Goal: Transaction & Acquisition: Purchase product/service

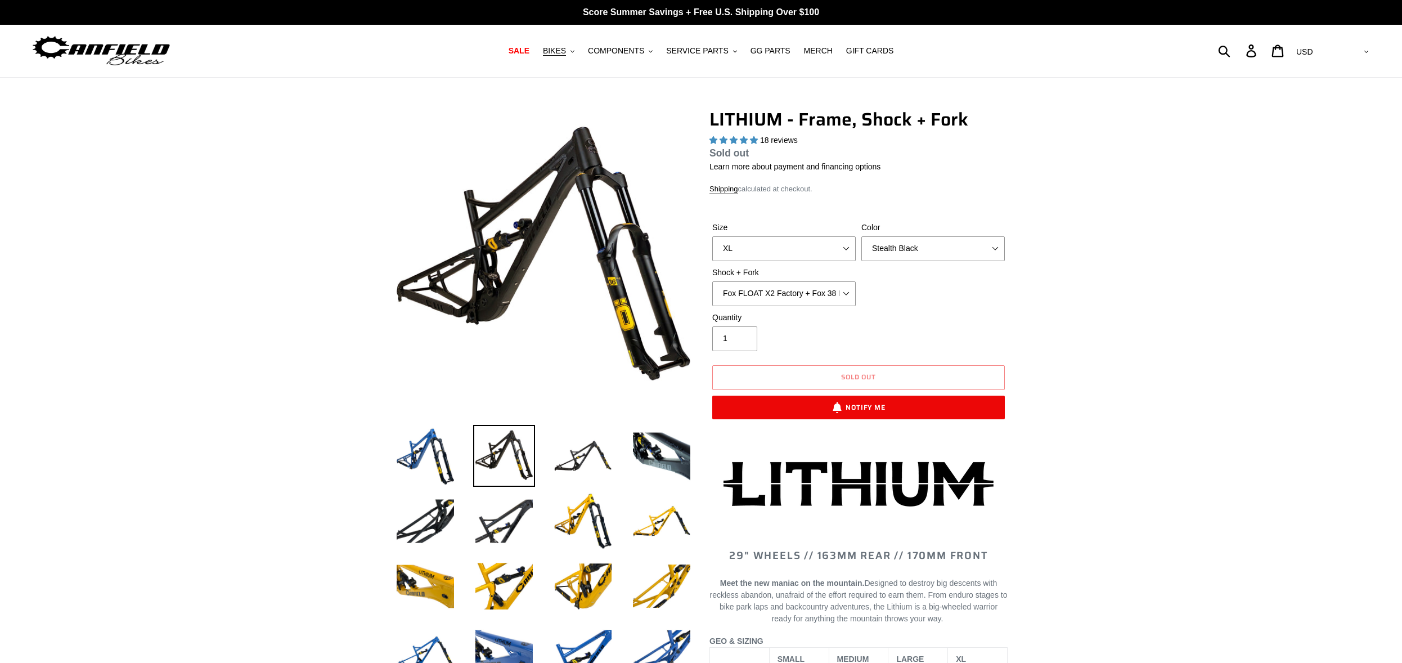
select select "highest-rating"
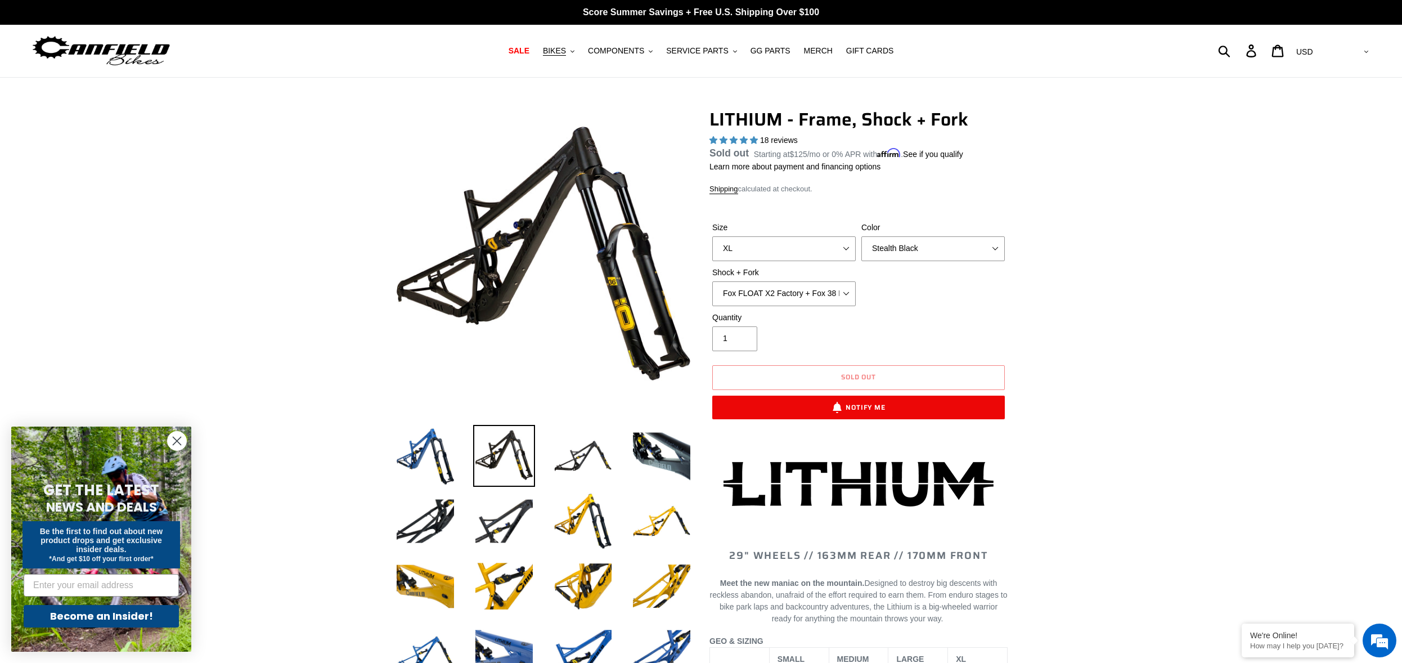
click at [174, 441] on circle "Close dialog" at bounding box center [177, 441] width 19 height 19
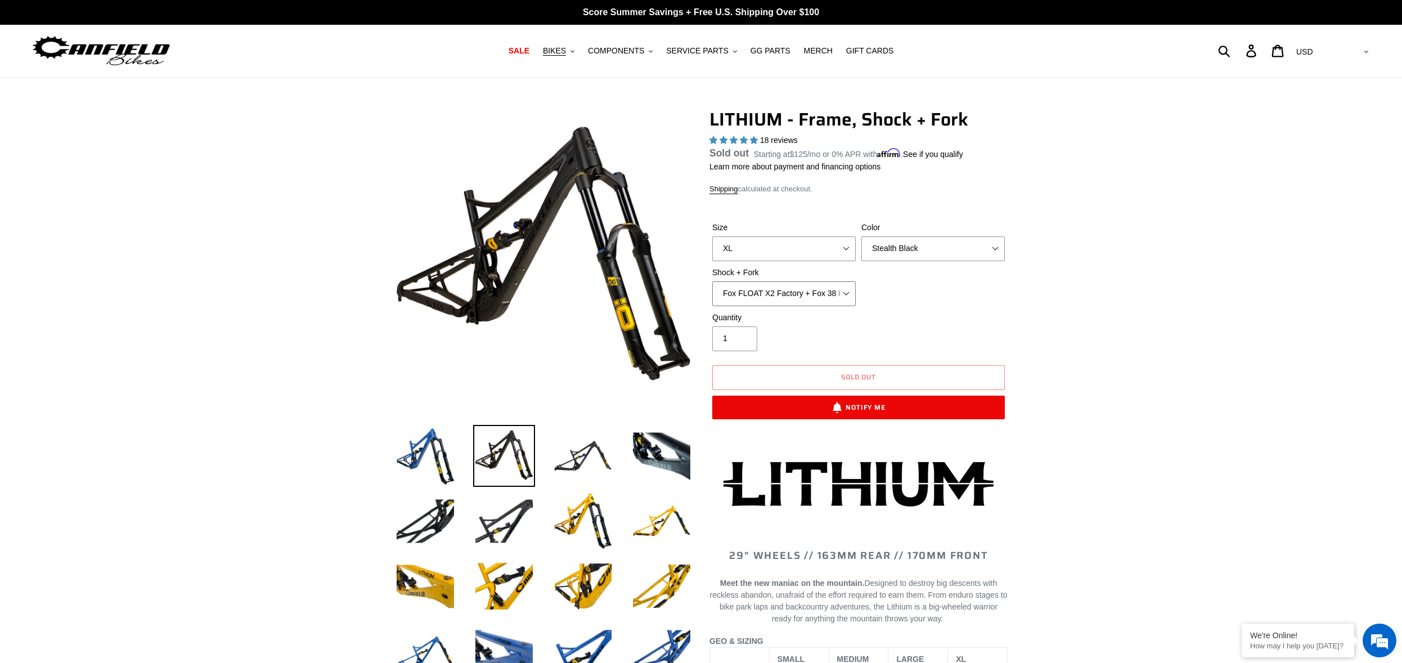
select select "EXT Storia V3-S + EXT Era V2.1 170mm"
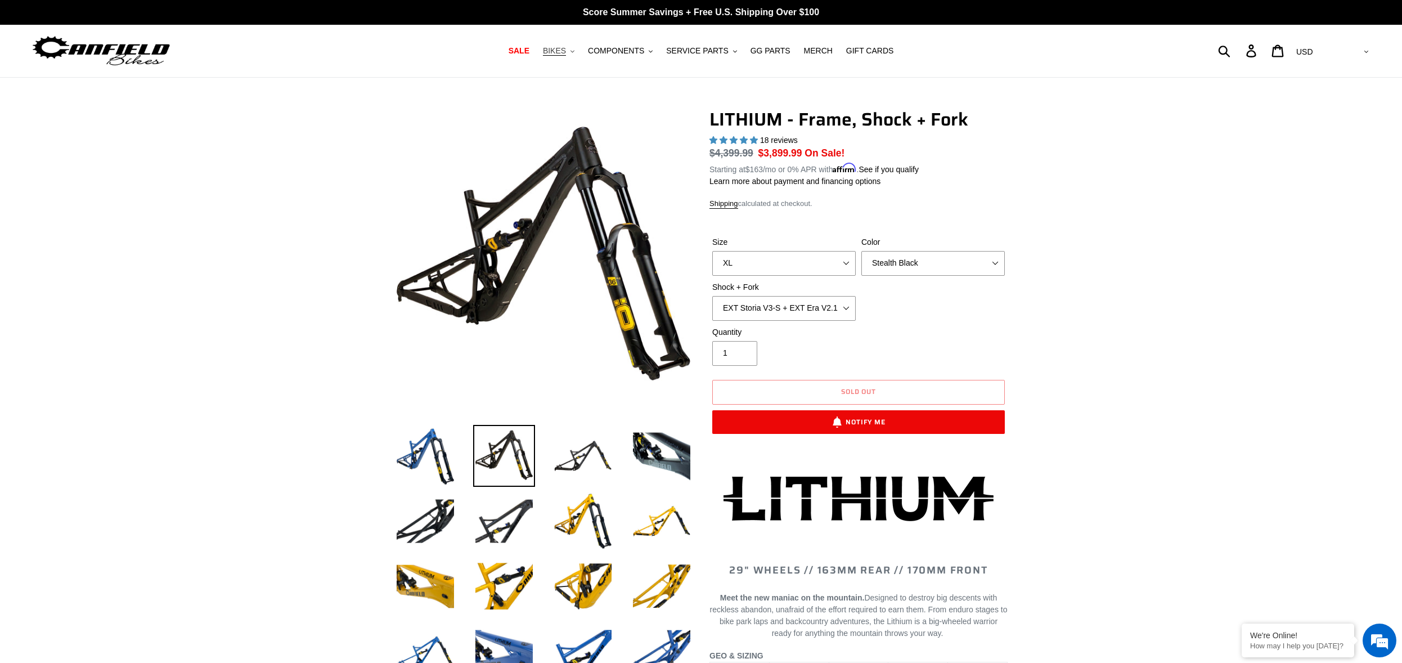
click at [575, 53] on icon ".cls-1{fill:#231f20}" at bounding box center [573, 52] width 4 height 4
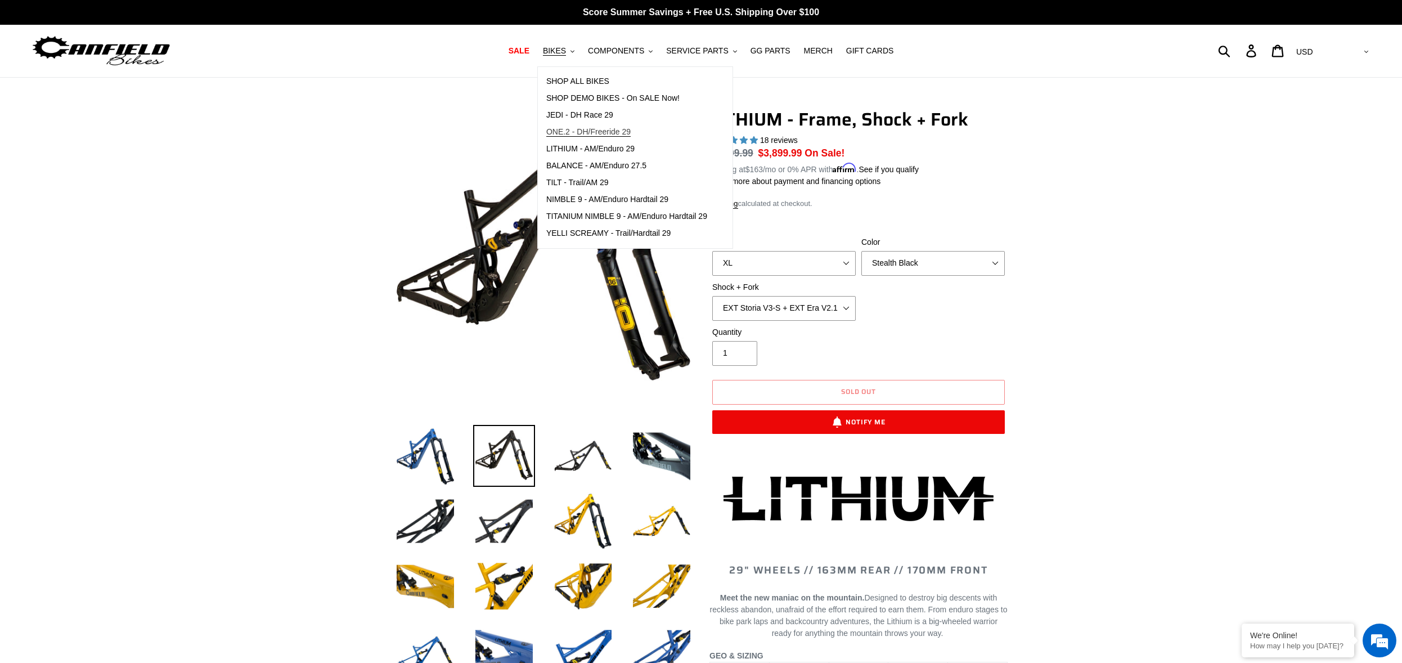
click at [599, 133] on span "ONE.2 - DH/Freeride 29" at bounding box center [588, 132] width 84 height 10
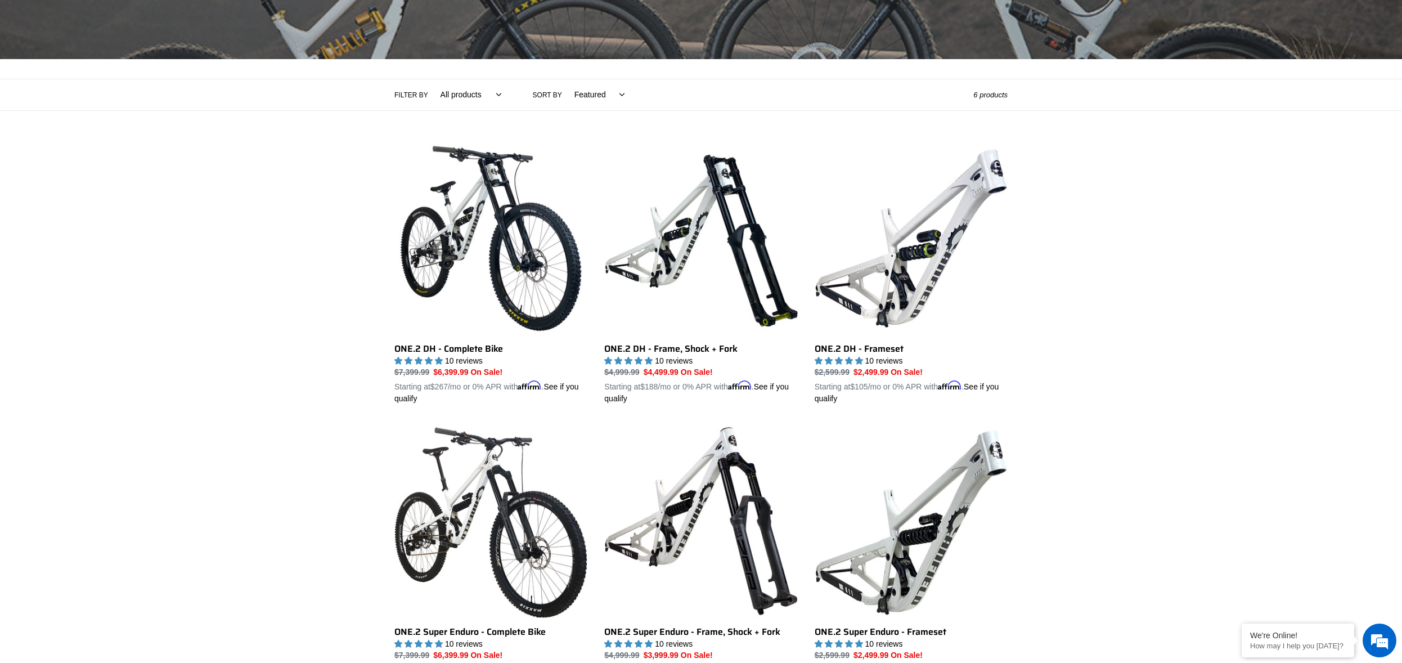
scroll to position [281, 0]
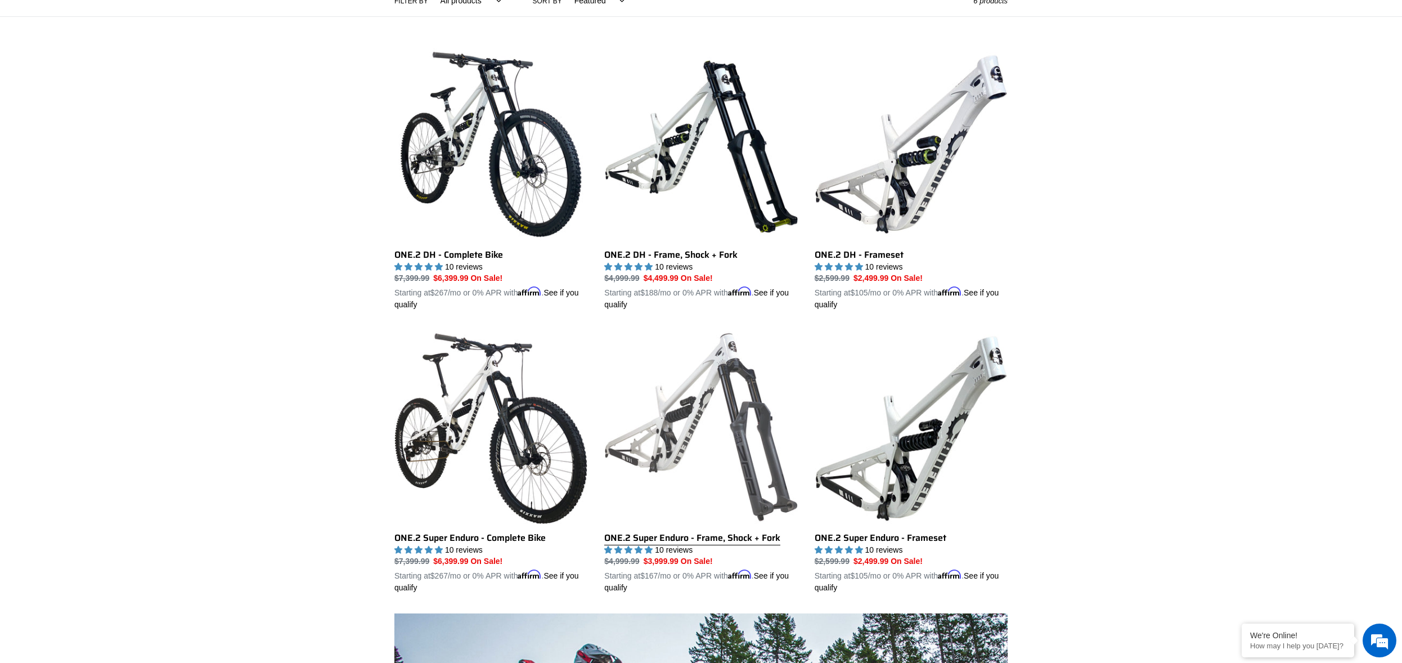
click at [724, 540] on link "ONE.2 Super Enduro - Frame, Shock + Fork" at bounding box center [700, 461] width 193 height 263
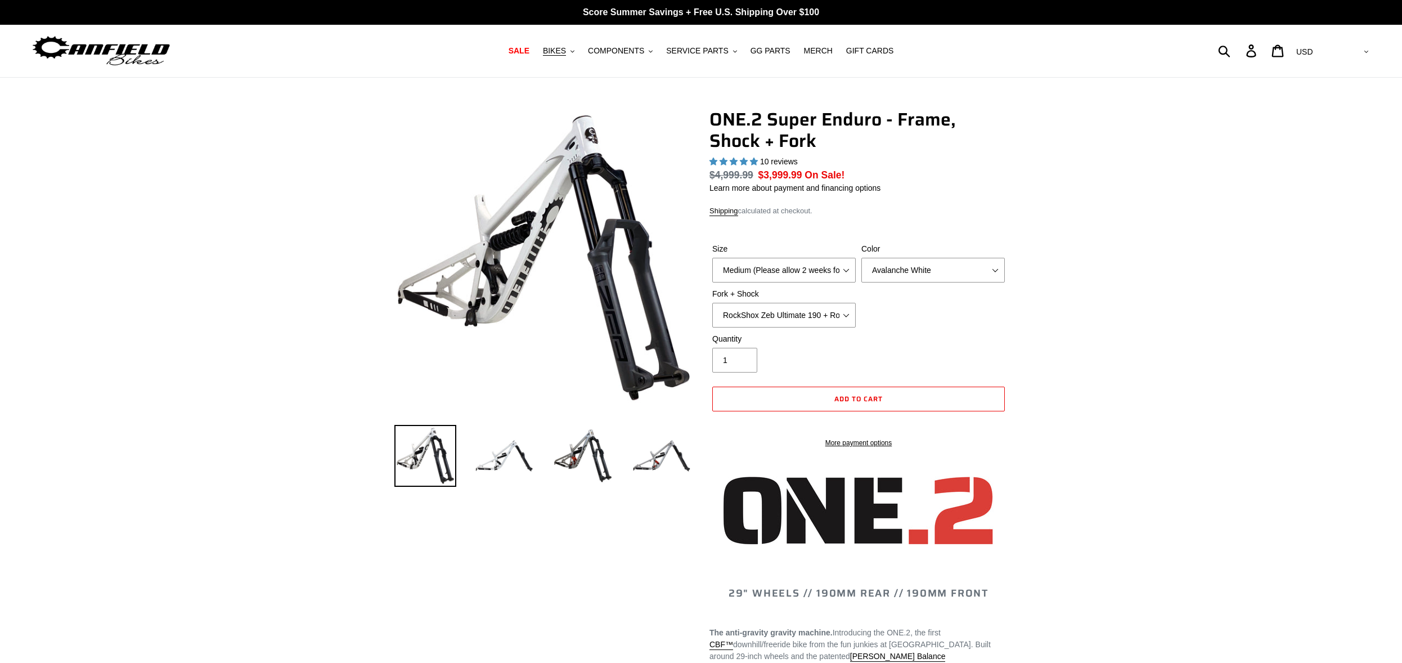
select select "highest-rating"
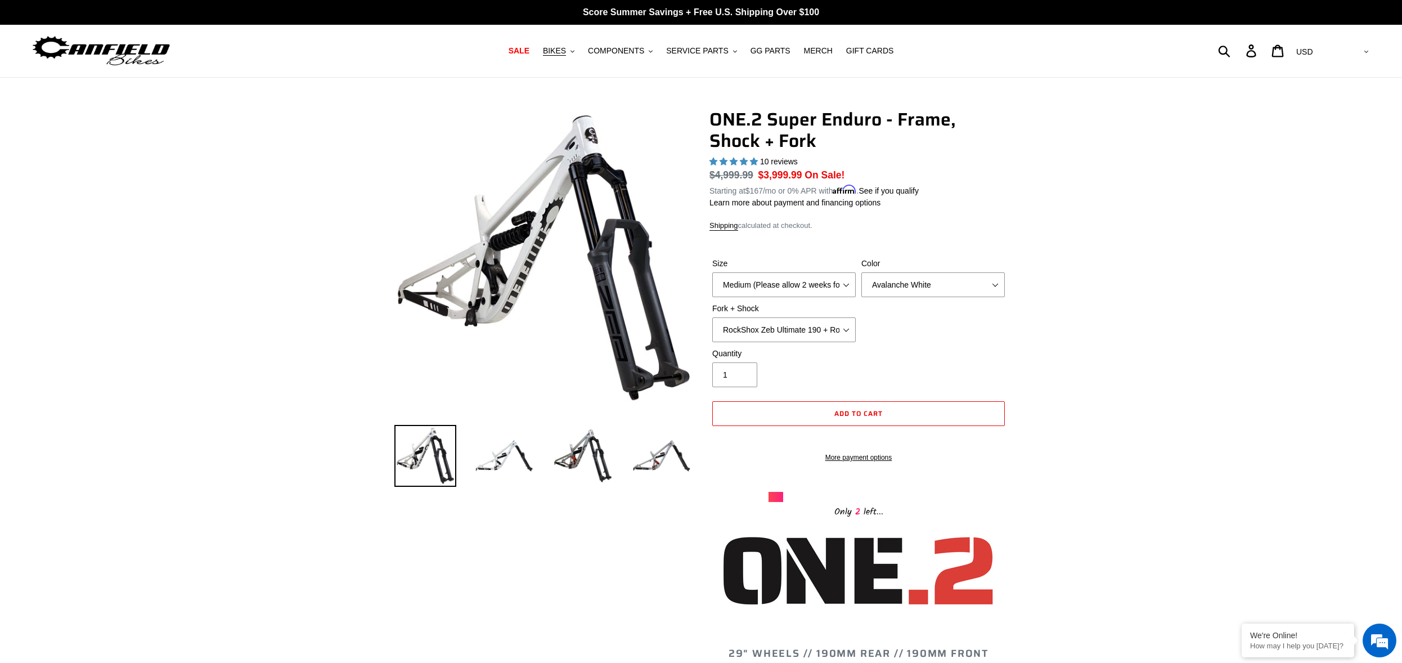
click at [1001, 358] on div "Quantity 1" at bounding box center [859, 370] width 298 height 45
select select "Large (Sold Out)"
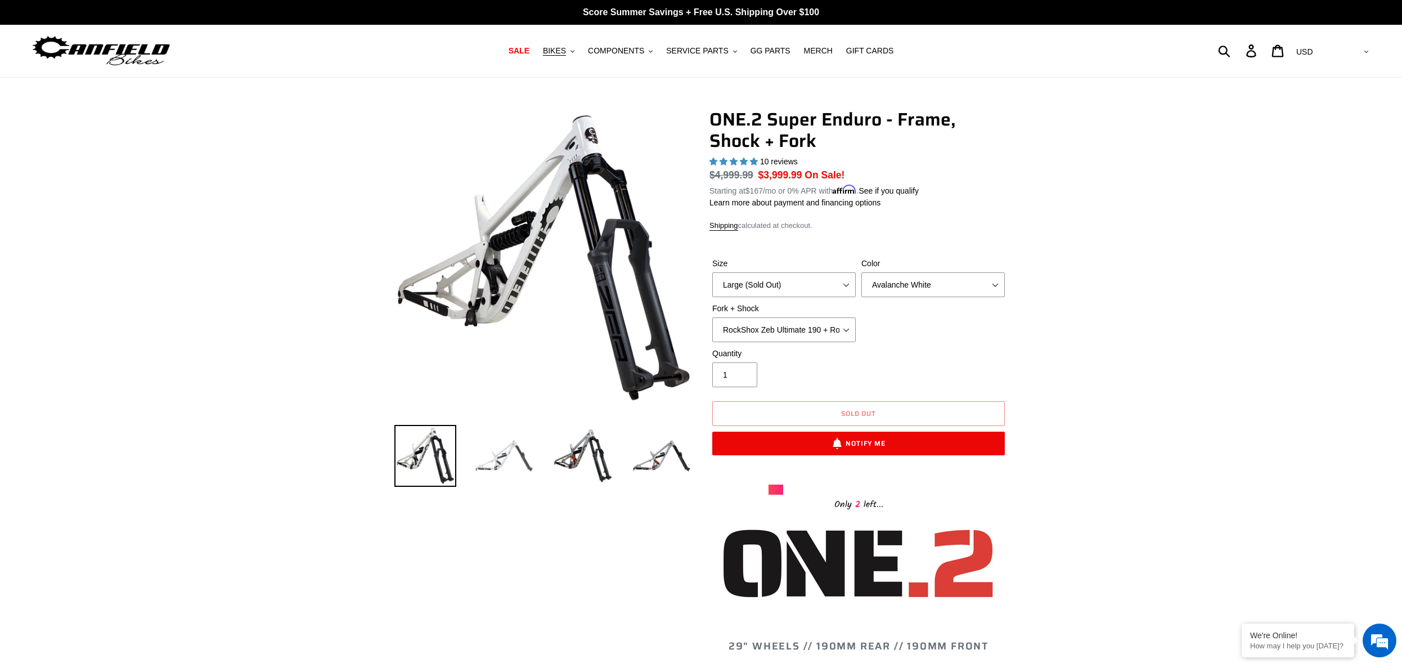
click at [478, 450] on img at bounding box center [504, 456] width 62 height 62
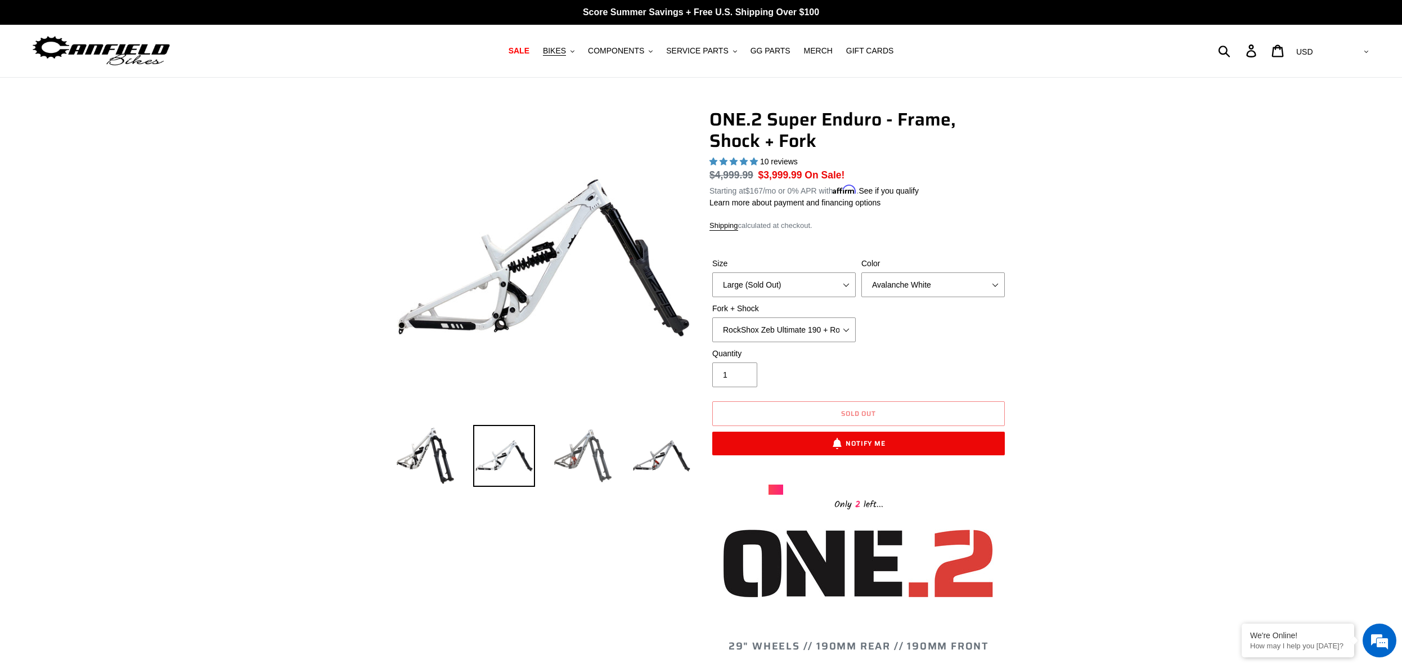
click at [582, 464] on img at bounding box center [583, 456] width 62 height 62
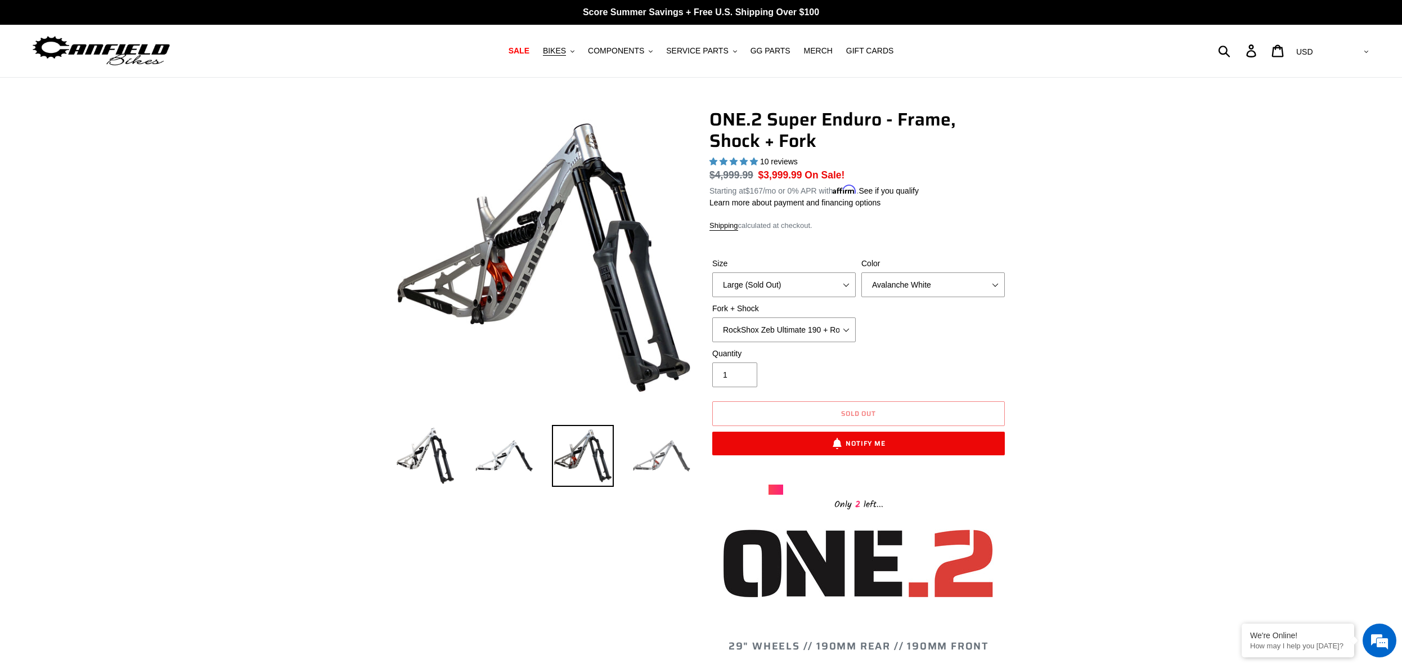
click at [676, 458] on img at bounding box center [662, 456] width 62 height 62
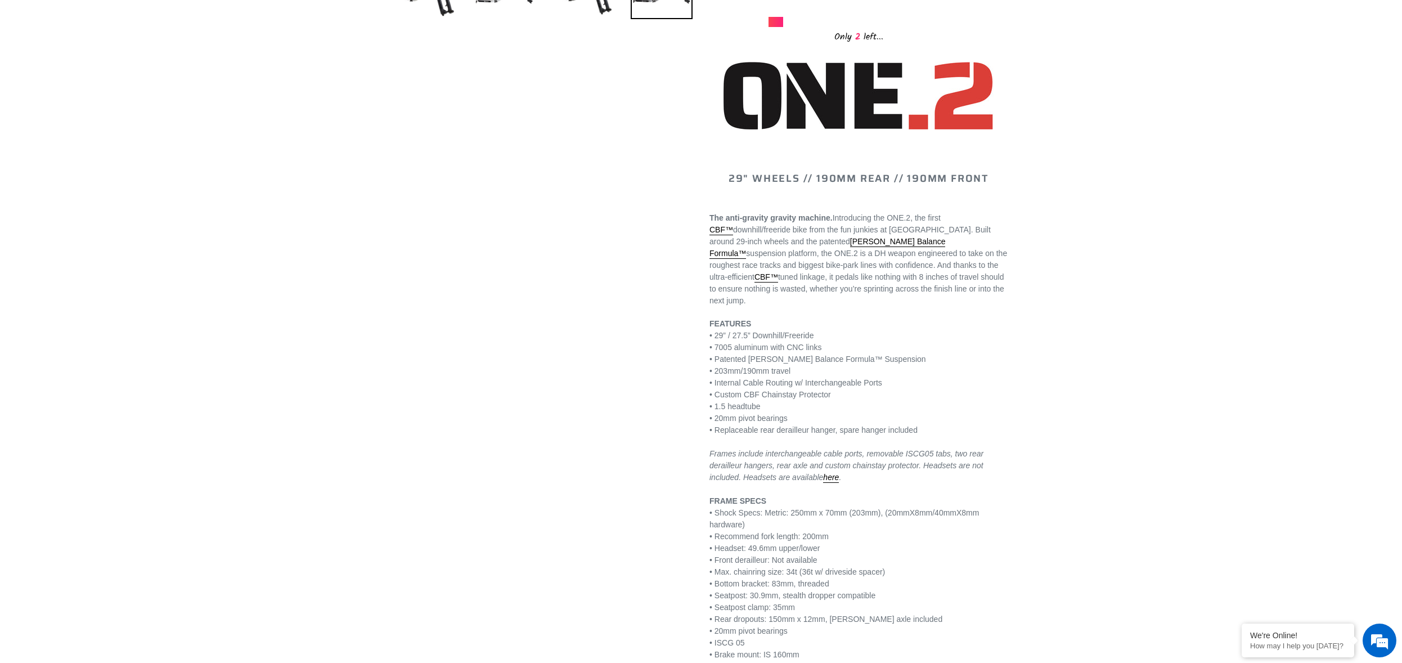
scroll to position [283, 0]
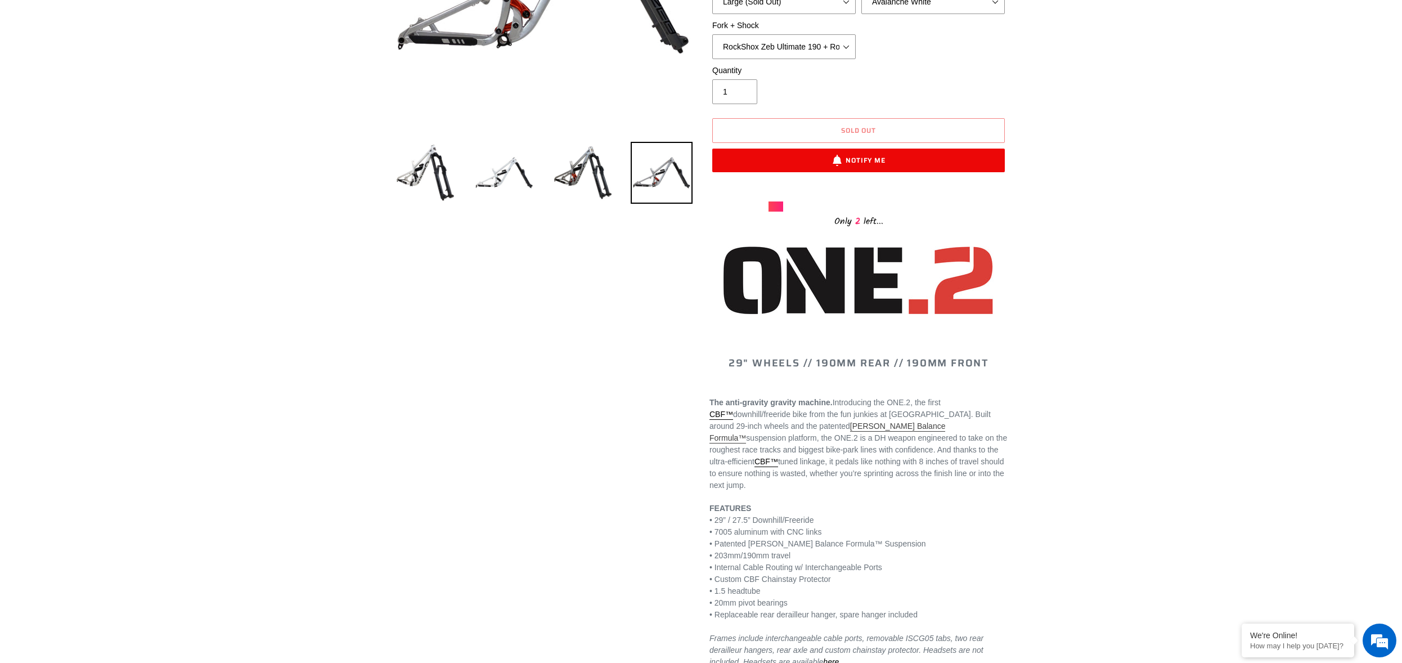
click at [865, 427] on link "Canfield Balance Formula™" at bounding box center [828, 432] width 236 height 22
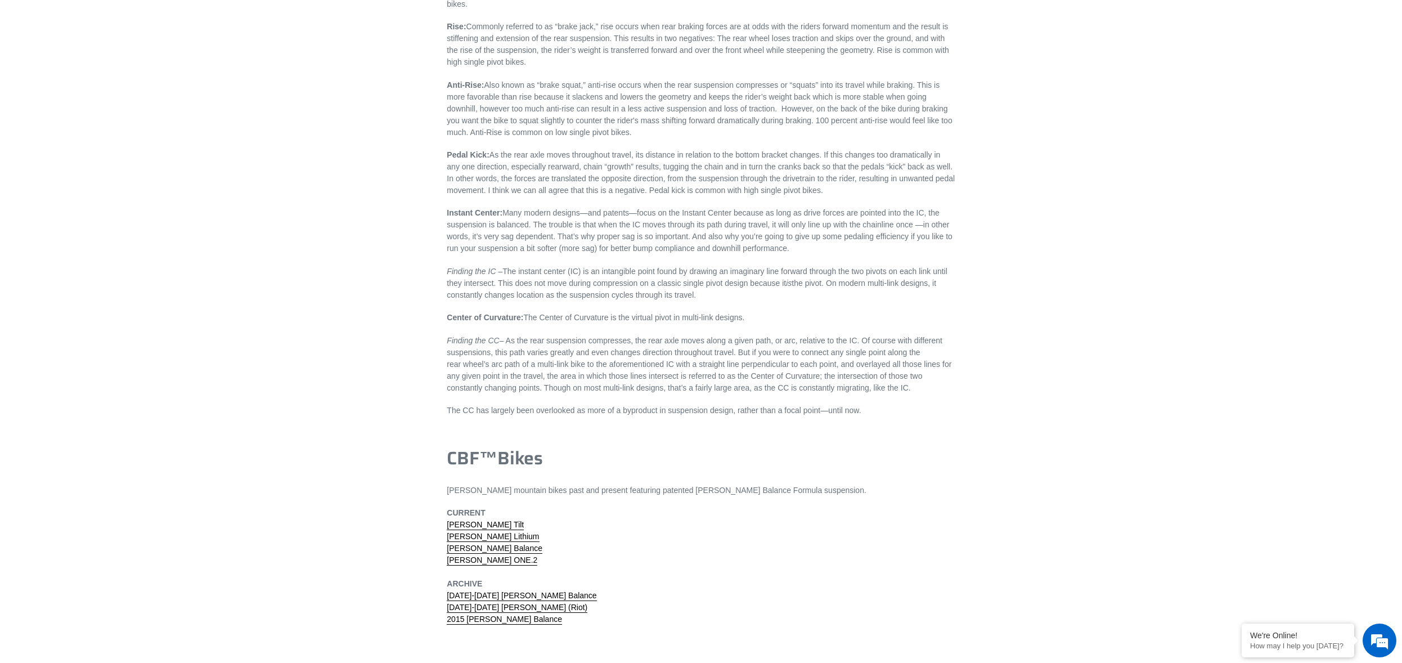
scroll to position [3320, 0]
